Goal: Information Seeking & Learning: Check status

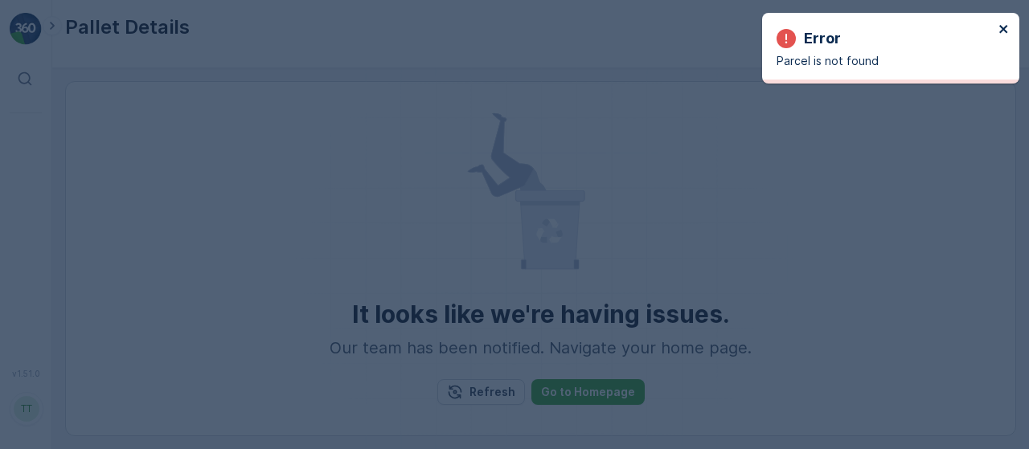
click at [1008, 35] on icon "close" at bounding box center [1003, 28] width 11 height 13
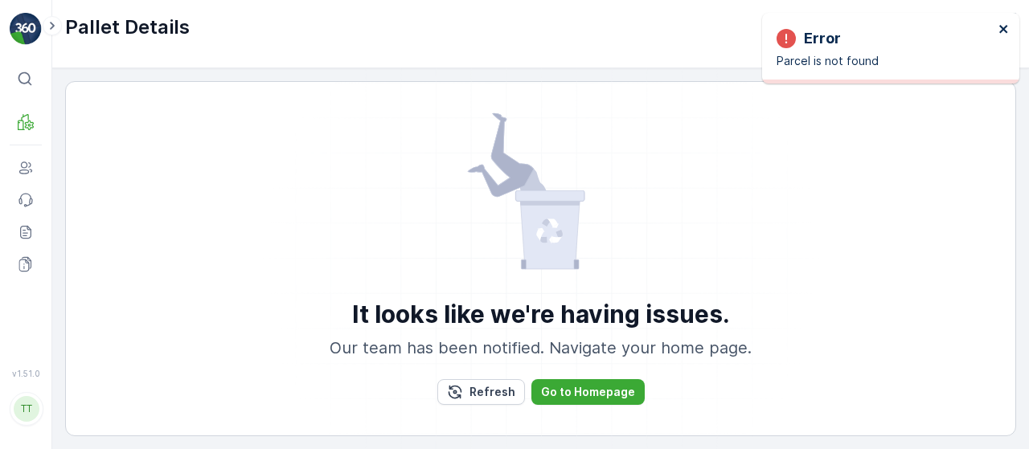
click at [1007, 26] on icon "close" at bounding box center [1003, 28] width 11 height 13
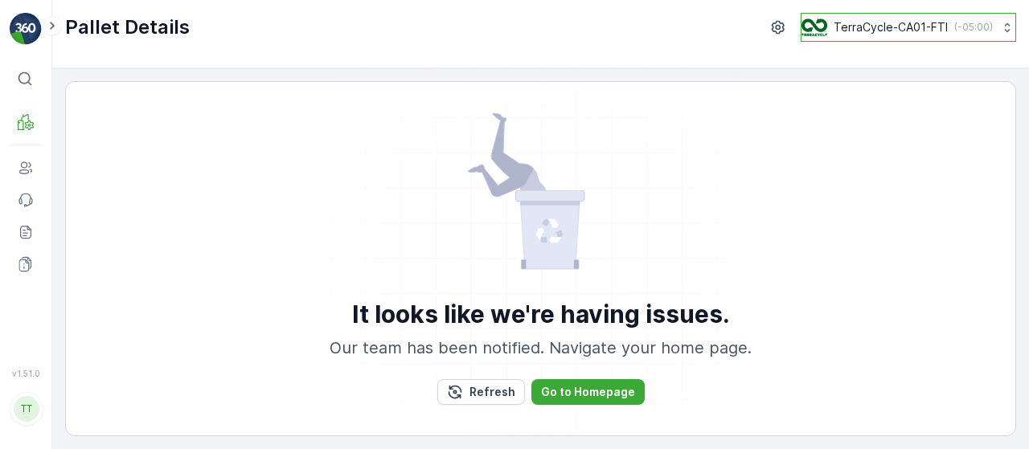
click at [964, 37] on button "TerraCycle-CA01-FTI ( -05:00 )" at bounding box center [907, 27] width 215 height 29
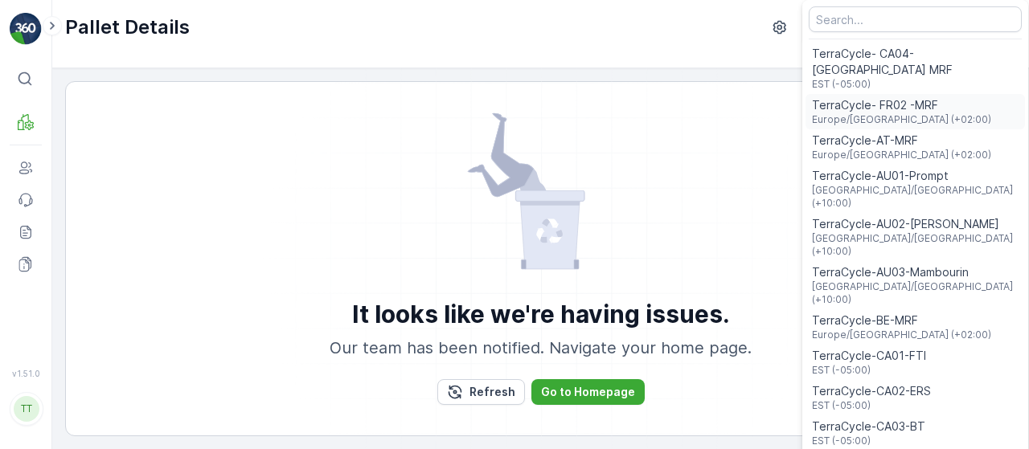
click at [905, 97] on span "TerraCycle- FR02 -MRF" at bounding box center [901, 105] width 179 height 16
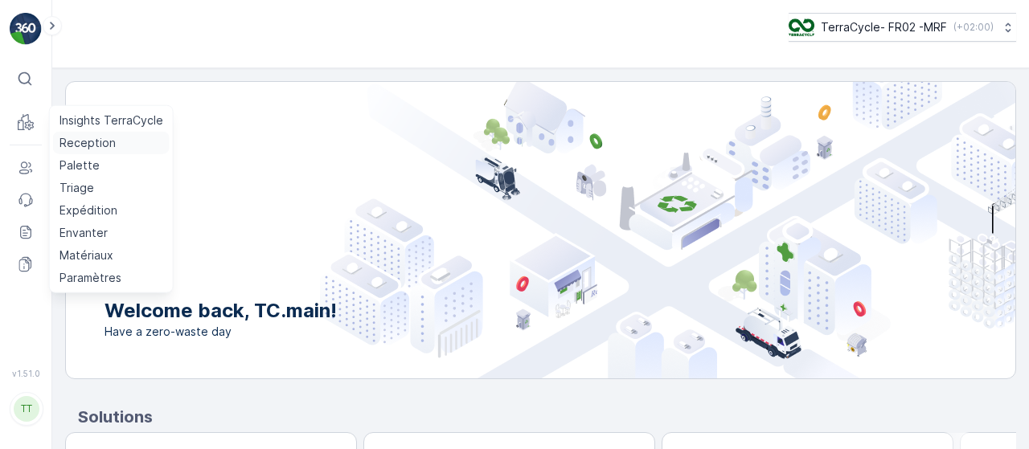
click at [93, 139] on p "Reception" at bounding box center [87, 143] width 56 height 16
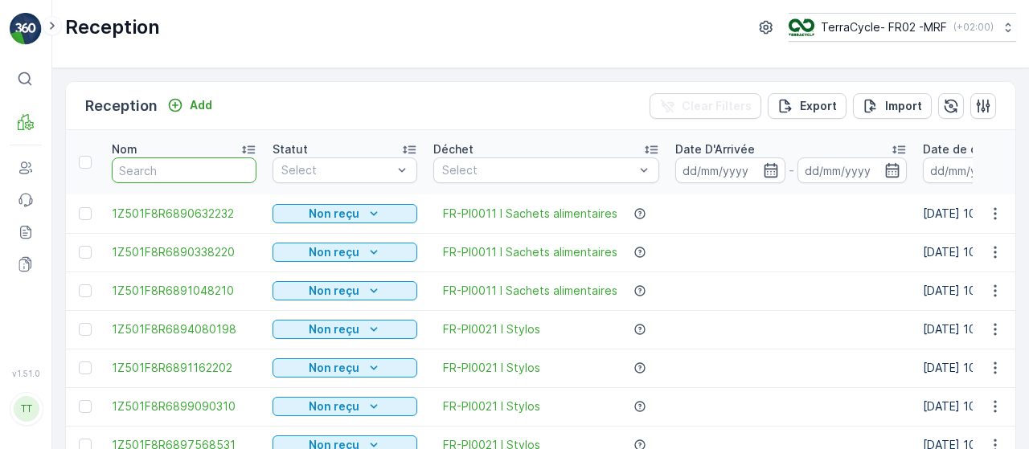
click at [166, 166] on input "text" at bounding box center [184, 170] width 145 height 26
type input "8"
drag, startPoint x: 166, startPoint y: 166, endPoint x: 296, endPoint y: 235, distance: 147.4
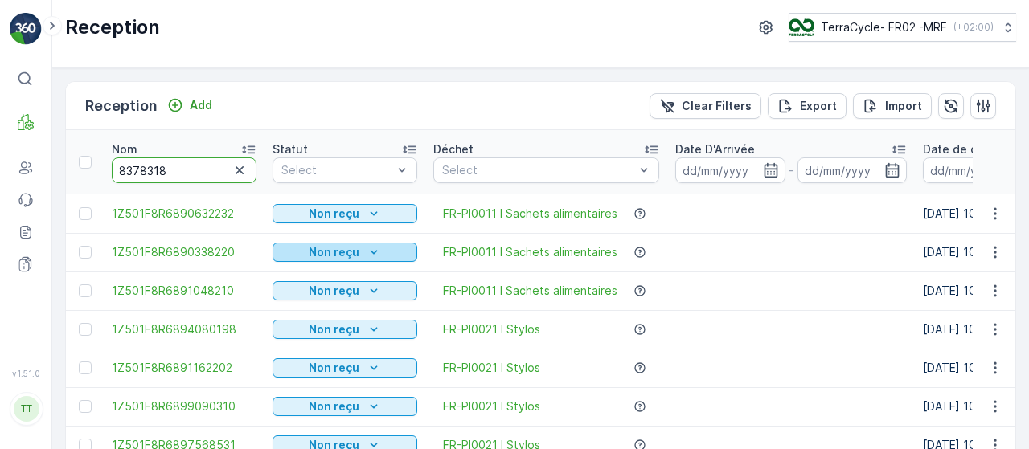
type input "83783182"
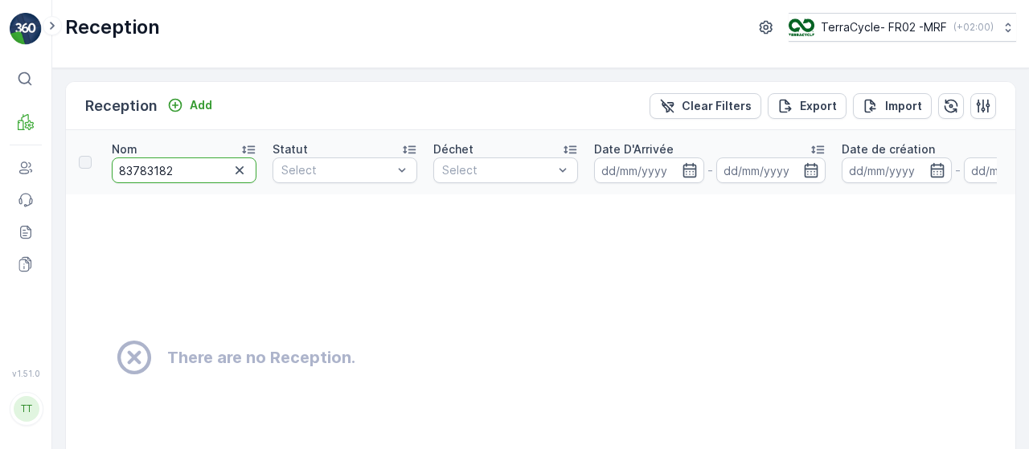
click at [227, 170] on input "83783182" at bounding box center [184, 170] width 145 height 26
click at [239, 168] on icon "button" at bounding box center [239, 170] width 8 height 8
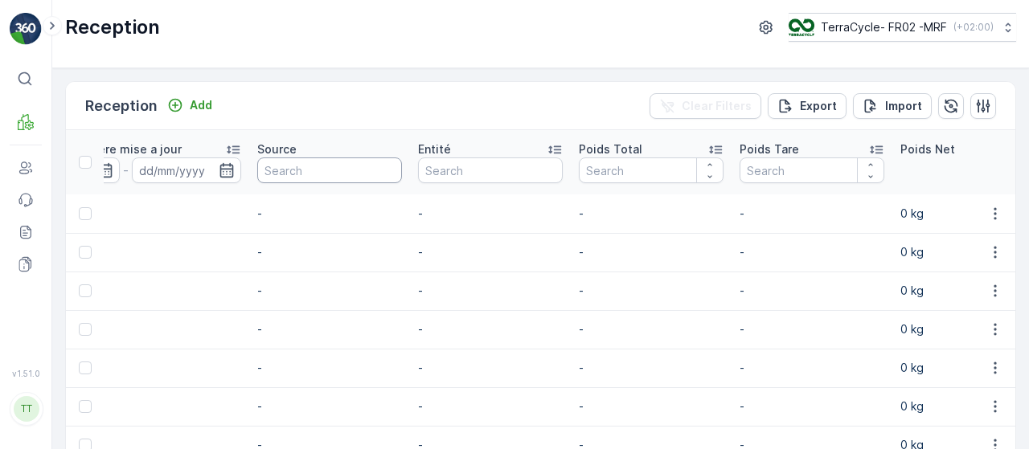
scroll to position [0, 1154]
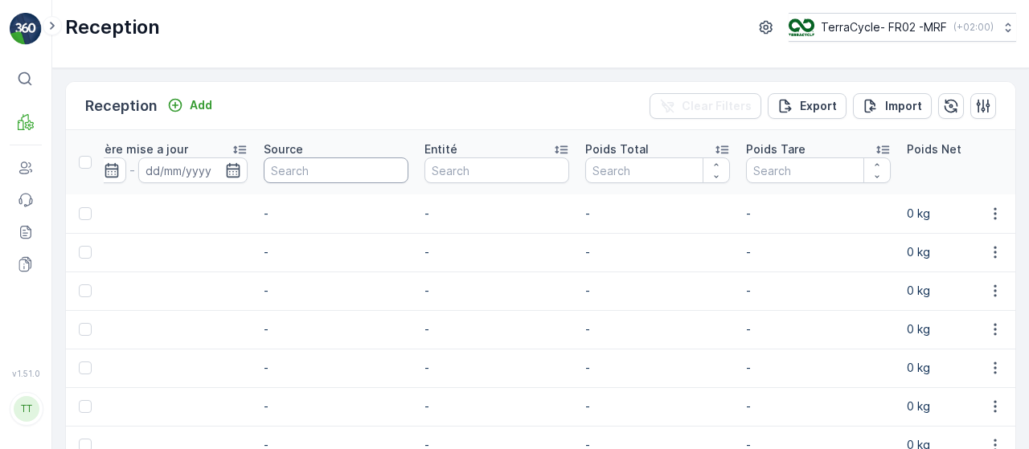
click at [357, 174] on input "text" at bounding box center [336, 170] width 145 height 26
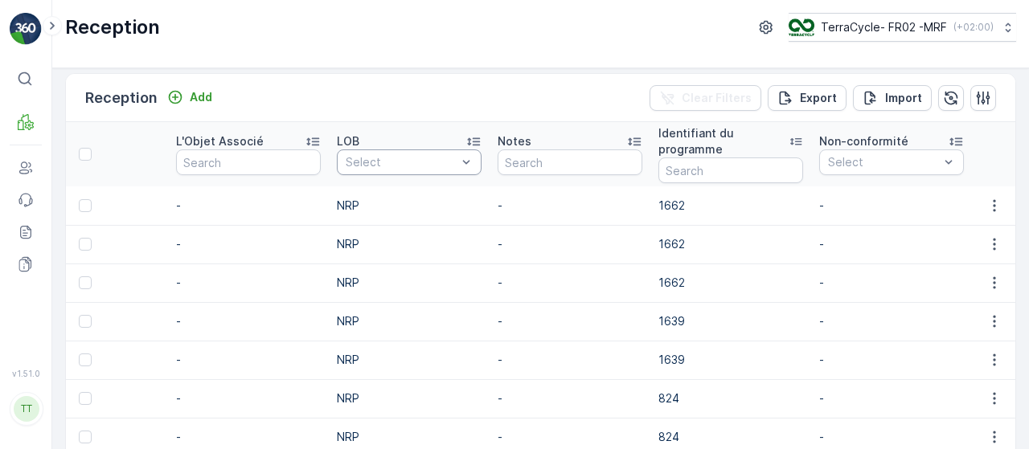
scroll to position [0, 0]
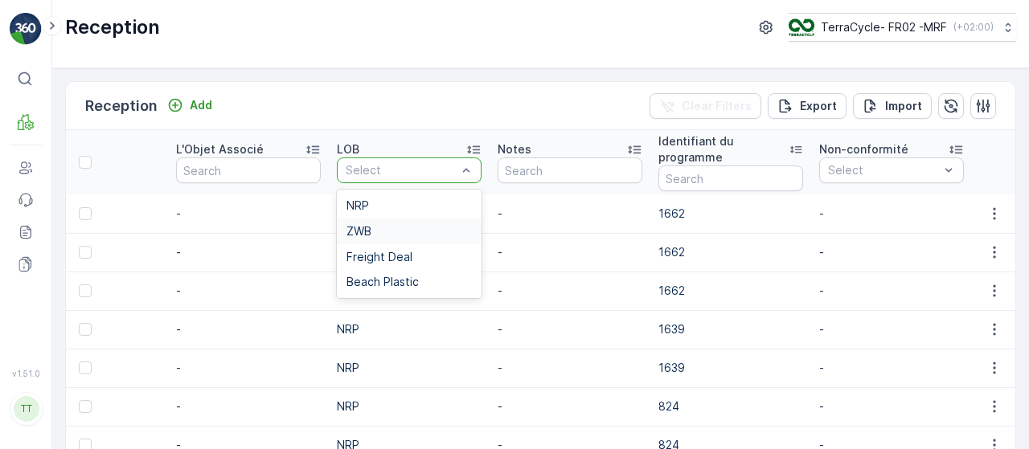
click at [411, 235] on div "ZWB" at bounding box center [408, 231] width 125 height 13
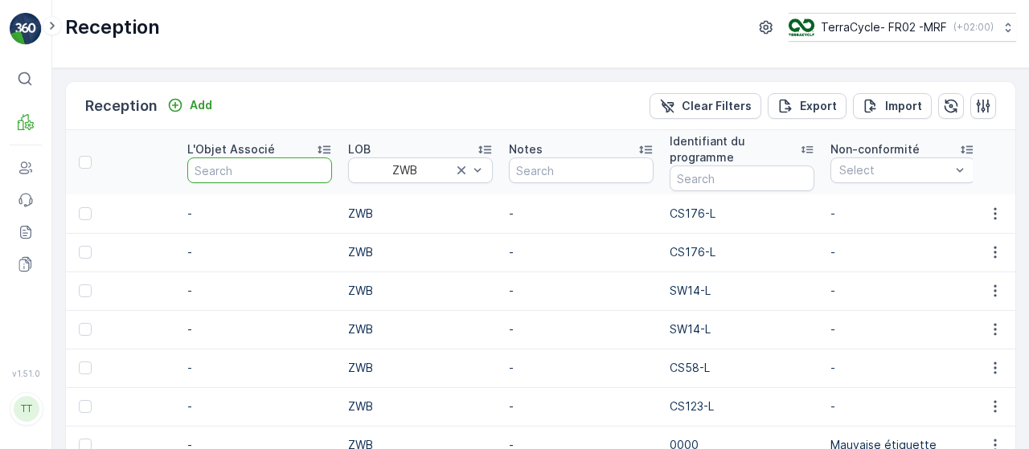
click at [248, 170] on input "text" at bounding box center [259, 170] width 145 height 26
type input "[PERSON_NAME]"
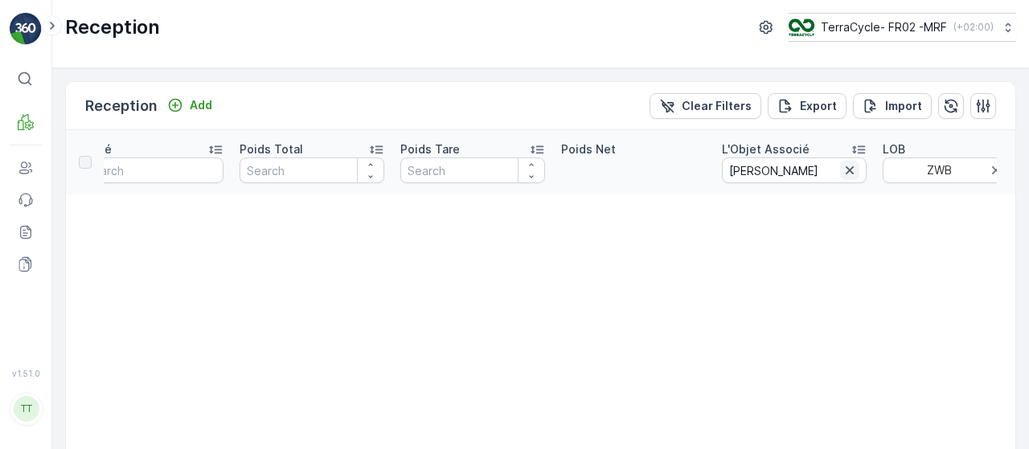
scroll to position [0, 1417]
drag, startPoint x: 850, startPoint y: 171, endPoint x: 828, endPoint y: 174, distance: 22.6
click at [851, 171] on icon "button" at bounding box center [850, 170] width 16 height 16
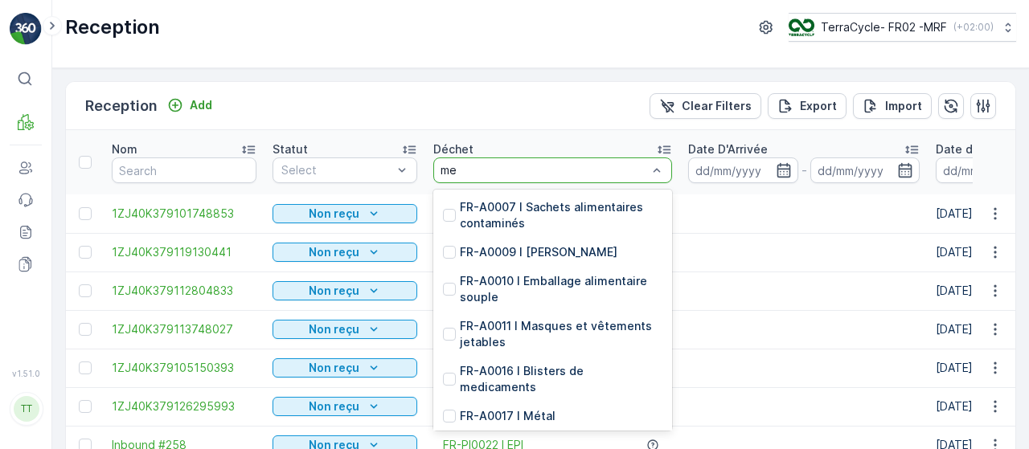
type input "m"
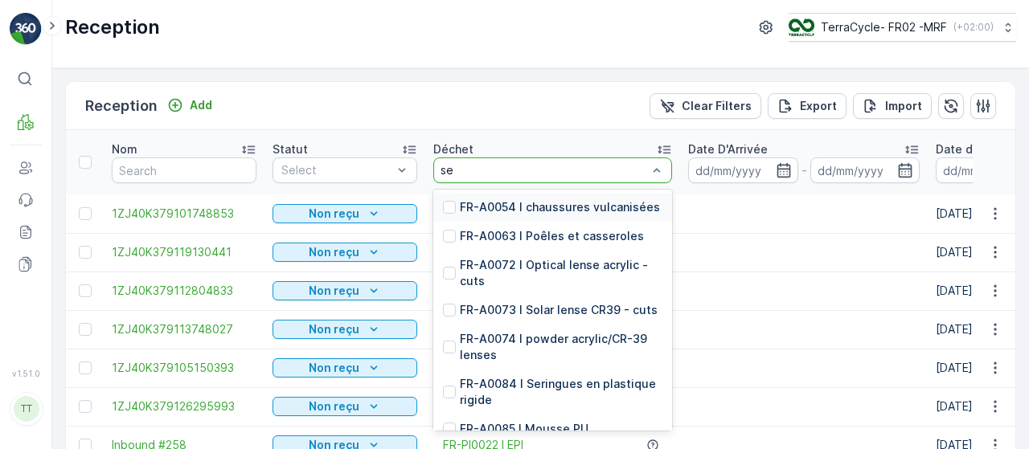
type input "ser"
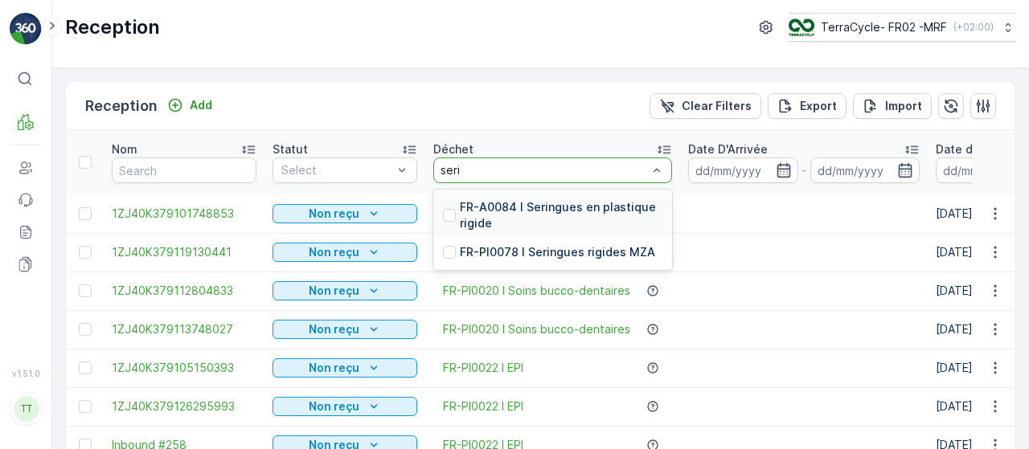
click at [550, 214] on p "FR-A0084 I Seringues en plastique rigide" at bounding box center [561, 215] width 202 height 32
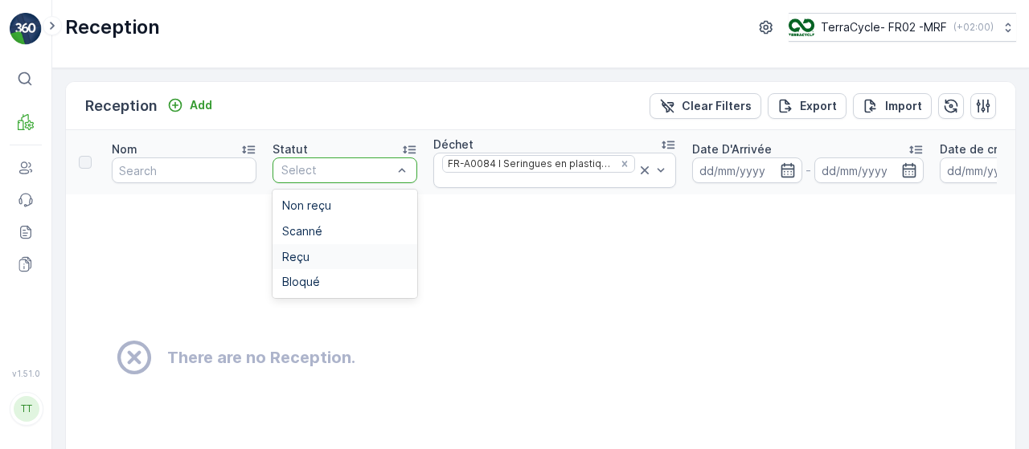
click at [339, 256] on div "Reçu" at bounding box center [344, 257] width 125 height 13
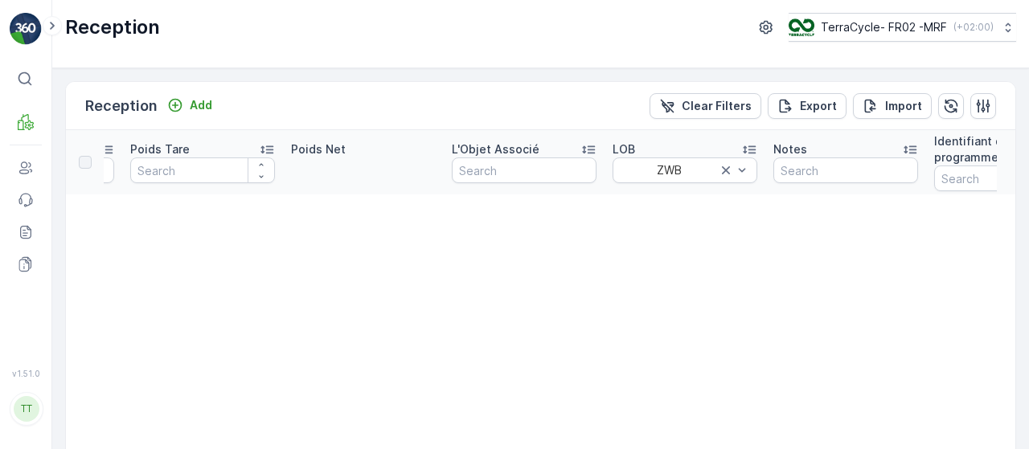
scroll to position [0, 1802]
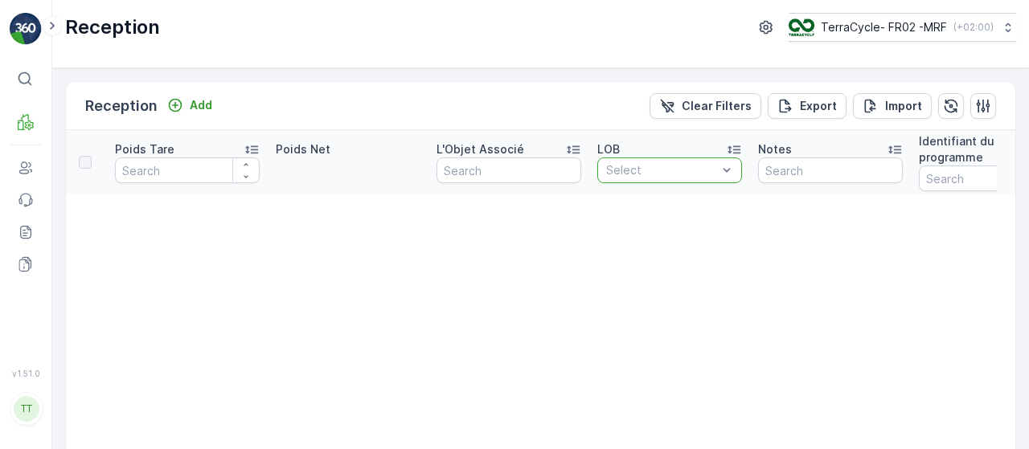
click at [697, 173] on div at bounding box center [661, 170] width 114 height 13
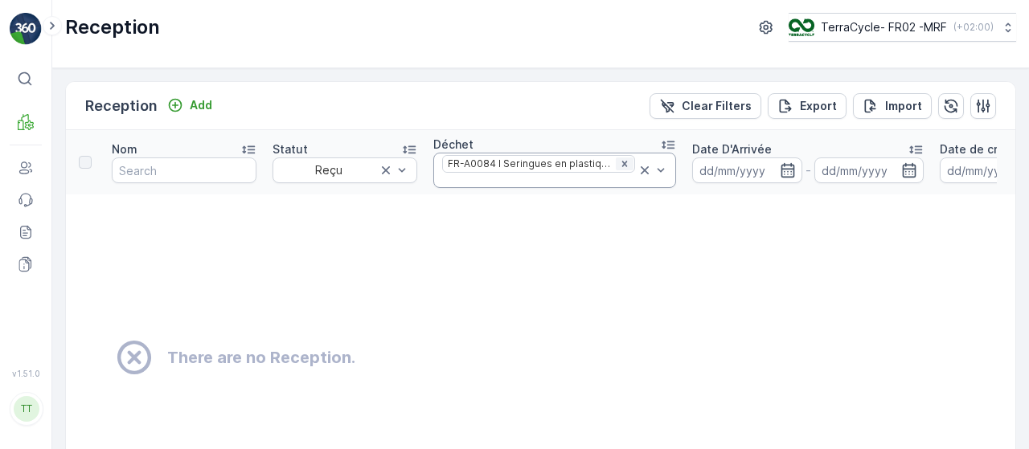
click at [621, 164] on icon "Remove FR-A0084 I Seringues en plastique rigide" at bounding box center [624, 164] width 6 height 6
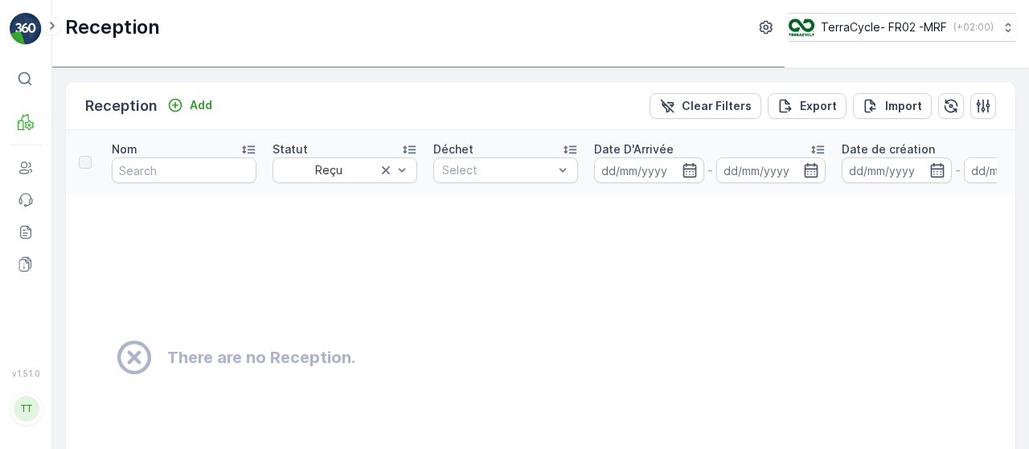
click at [631, 172] on input at bounding box center [649, 170] width 110 height 26
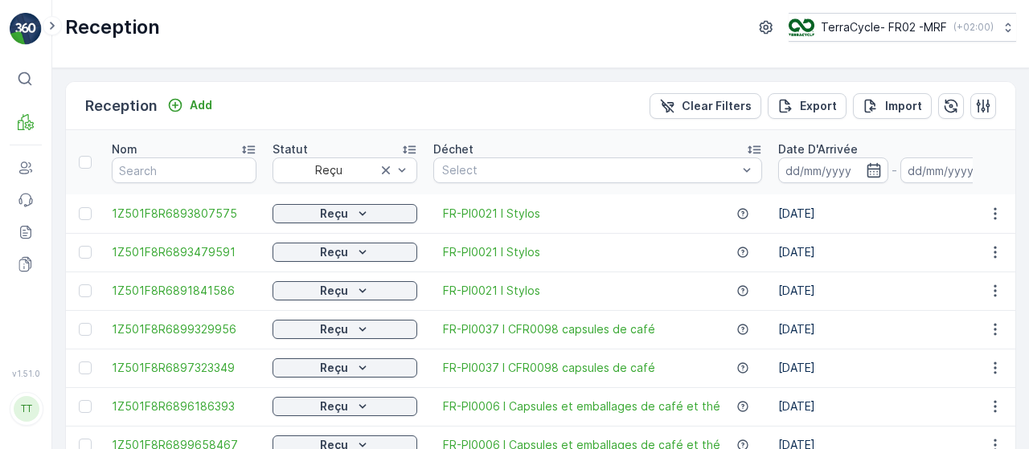
click at [386, 92] on div "Reception Add Clear Filters Export Import" at bounding box center [540, 106] width 949 height 48
